Goal: Information Seeking & Learning: Learn about a topic

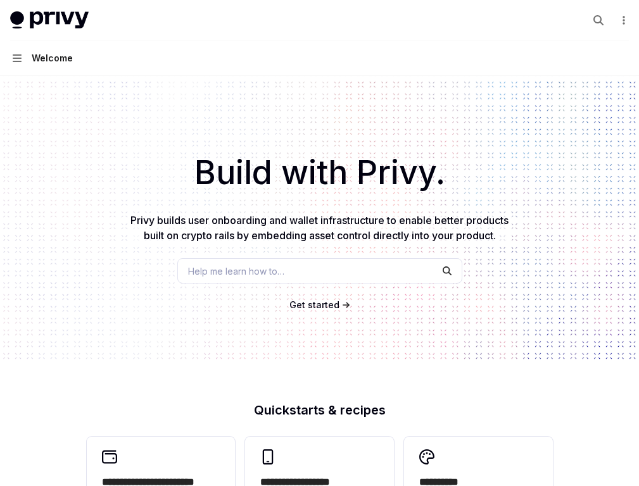
click at [0, 0] on link "API reference" at bounding box center [0, 0] width 0 height 0
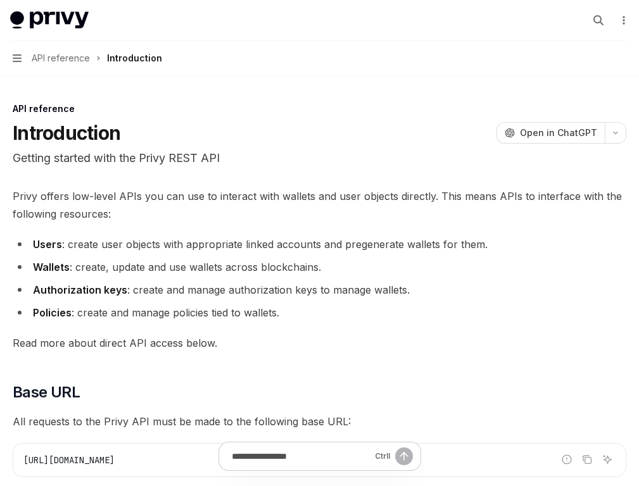
scroll to position [875, 0]
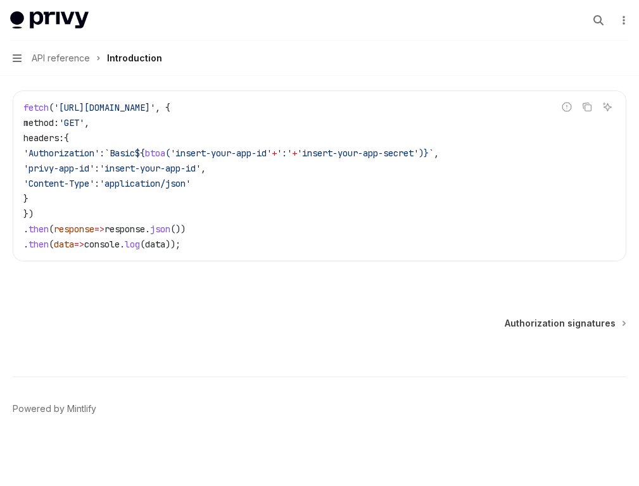
click at [0, 0] on button "Import wallet" at bounding box center [0, 0] width 0 height 0
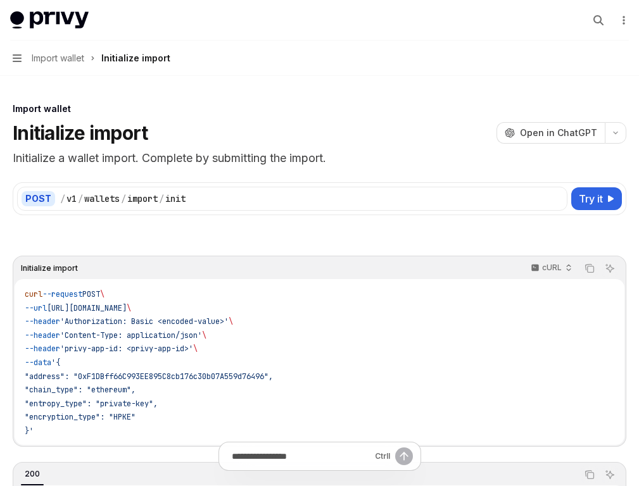
click at [0, 0] on button "Ethereum" at bounding box center [0, 0] width 0 height 0
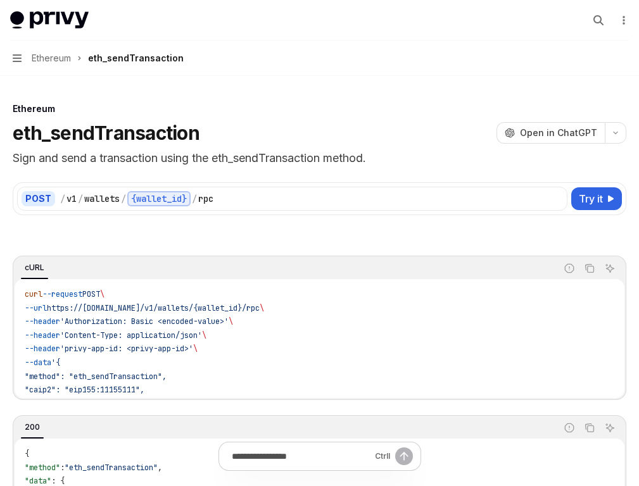
scroll to position [229, 0]
click at [0, 0] on button "Solana" at bounding box center [0, 0] width 0 height 0
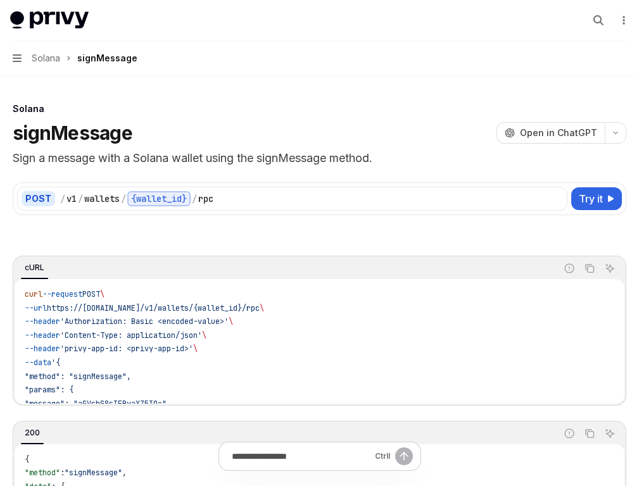
click at [0, 0] on link "Authentication" at bounding box center [0, 0] width 0 height 0
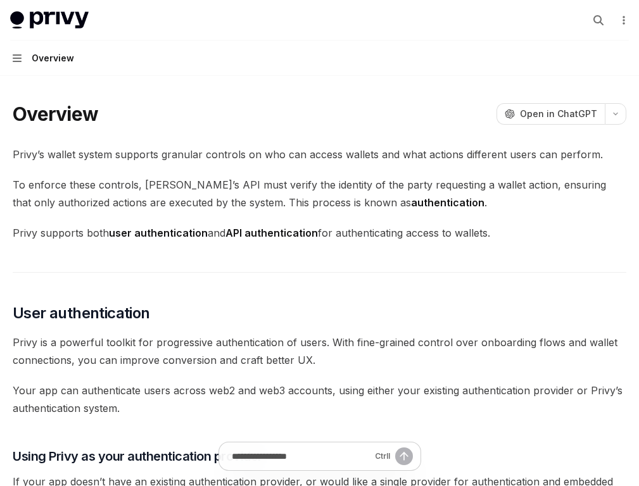
click at [0, 0] on link "Wallets" at bounding box center [0, 0] width 0 height 0
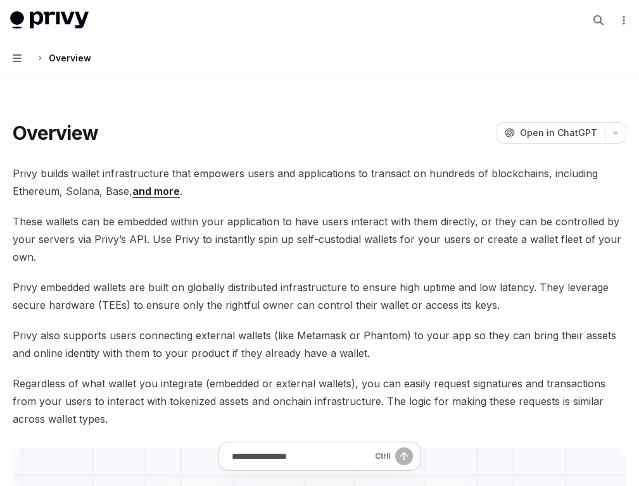
click at [0, 0] on link "Policies & controls" at bounding box center [0, 0] width 0 height 0
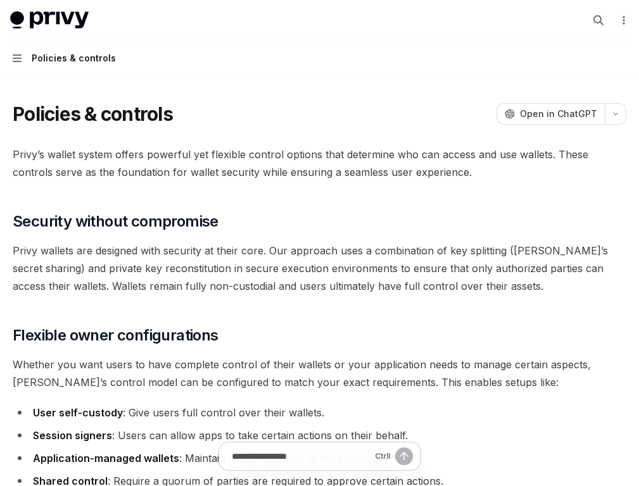
click at [0, 0] on link "Transaction management" at bounding box center [0, 0] width 0 height 0
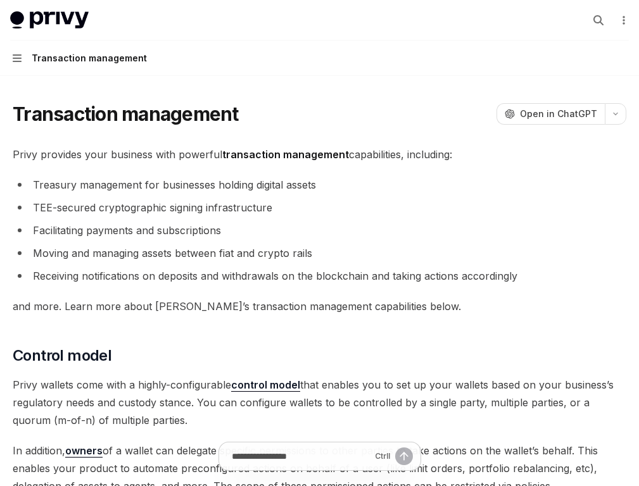
click at [0, 0] on link "User management" at bounding box center [0, 0] width 0 height 0
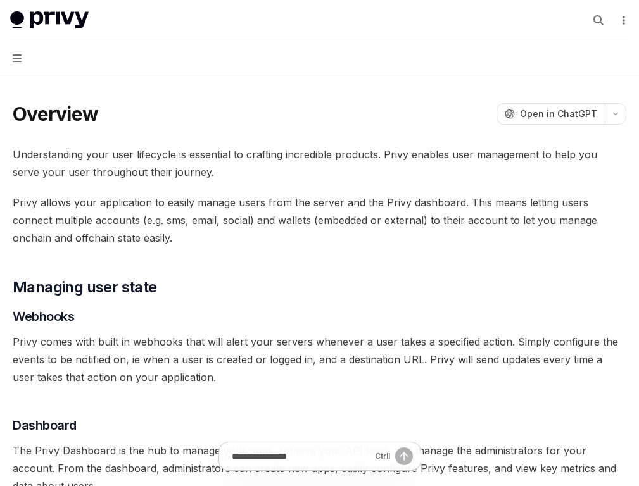
click at [0, 0] on link "Security" at bounding box center [0, 0] width 0 height 0
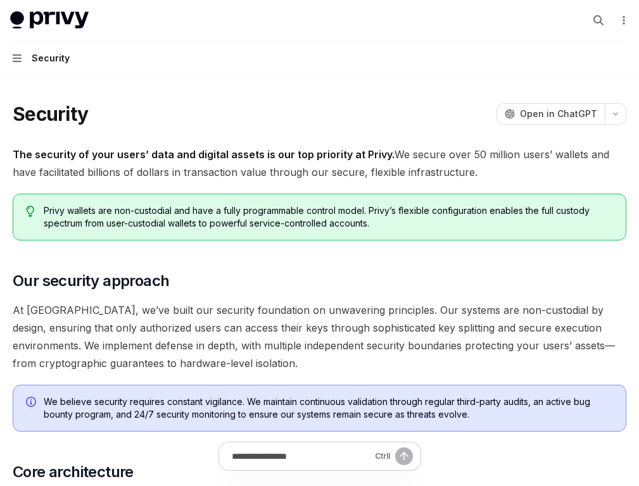
click at [0, 0] on link "Recipes" at bounding box center [0, 0] width 0 height 0
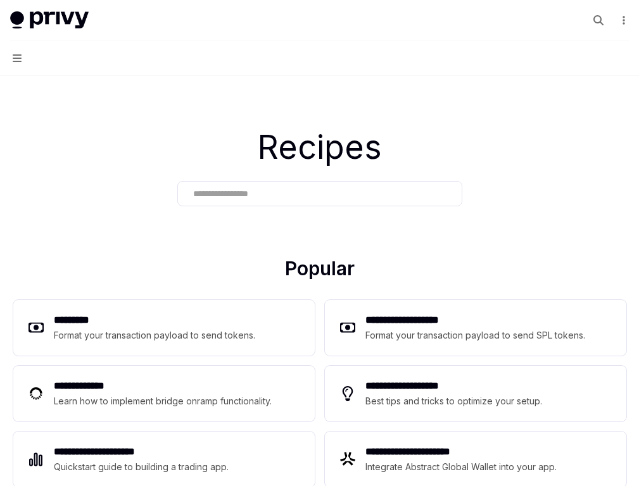
click at [0, 0] on link "Basics" at bounding box center [0, 0] width 0 height 0
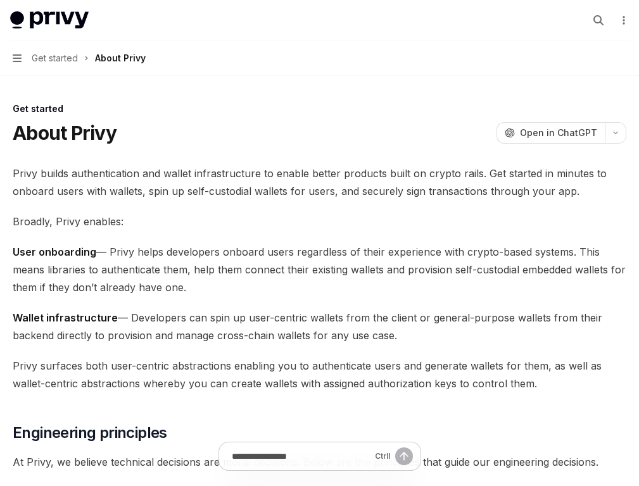
click at [0, 0] on link "Connectors" at bounding box center [0, 0] width 0 height 0
type textarea "*"
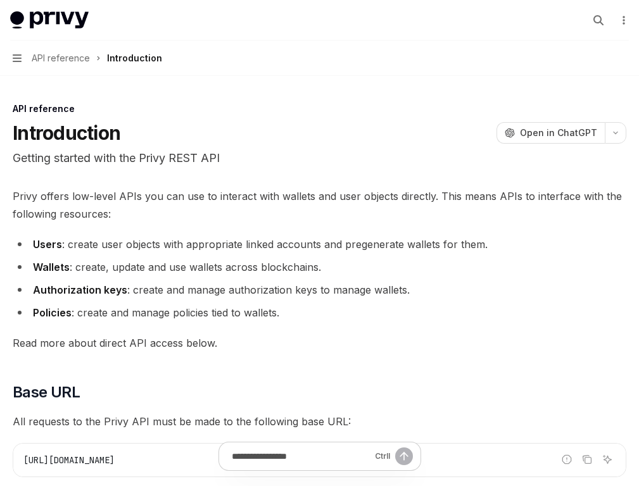
scroll to position [370, 0]
click at [0, 0] on button "KYC" at bounding box center [0, 0] width 0 height 0
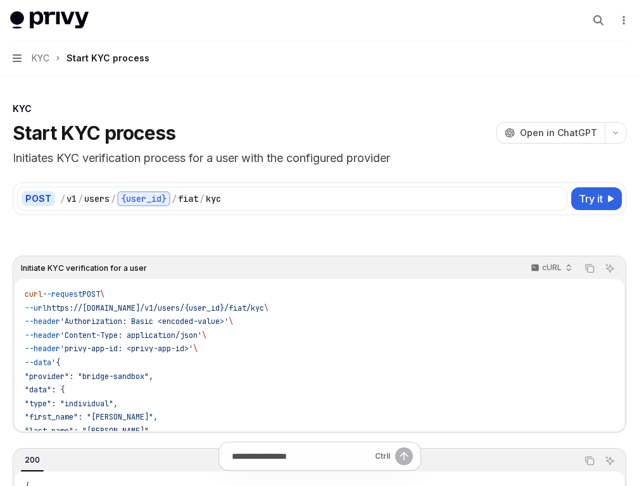
click at [0, 0] on button "Accounts" at bounding box center [0, 0] width 0 height 0
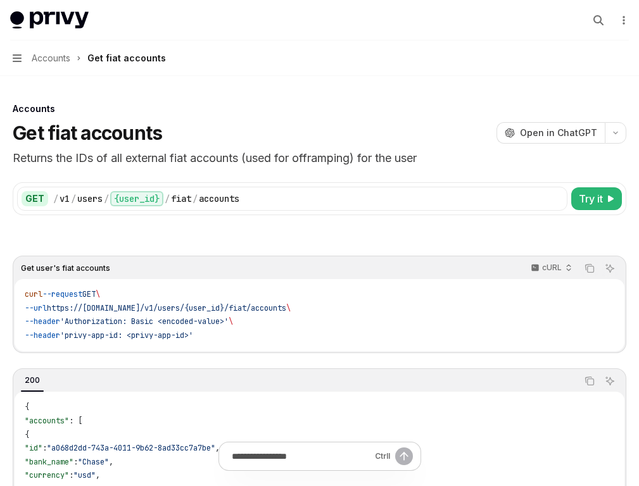
scroll to position [730, 0]
click at [0, 0] on button "Rules" at bounding box center [0, 0] width 0 height 0
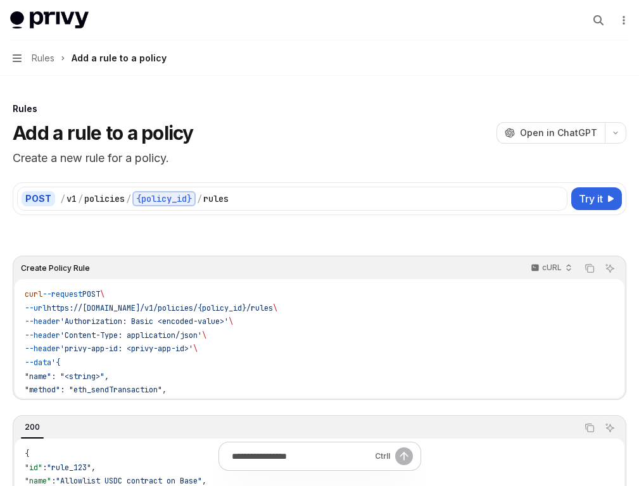
scroll to position [1049, 0]
click at [0, 0] on button "Get user" at bounding box center [0, 0] width 0 height 0
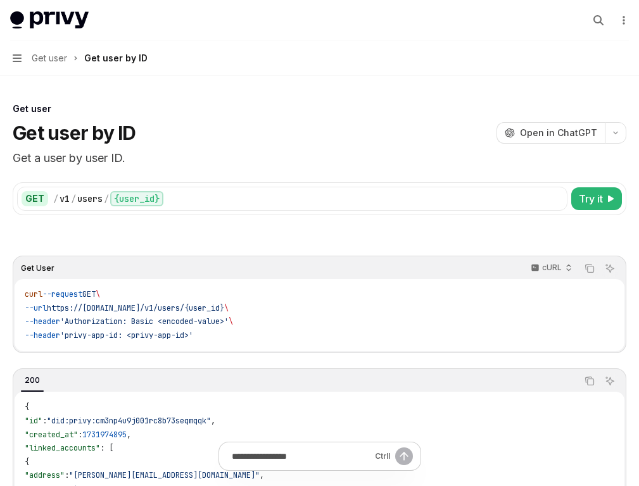
scroll to position [206, 0]
click at [0, 0] on button "Spark BTC" at bounding box center [0, 0] width 0 height 0
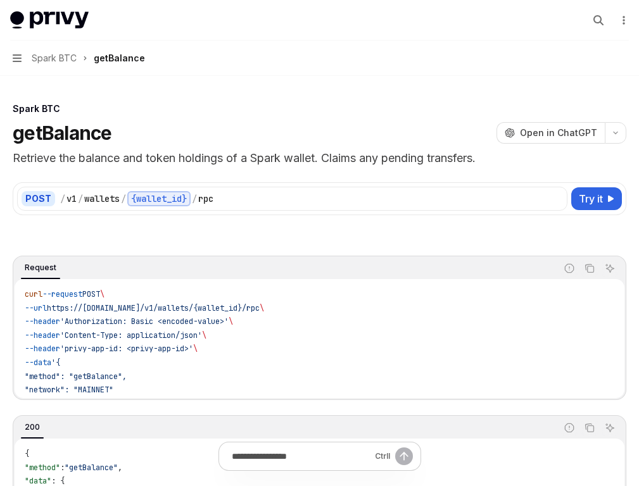
scroll to position [434, 0]
click at [0, 0] on button "Other chains" at bounding box center [0, 0] width 0 height 0
type textarea "*"
